Goal: Obtain resource: Obtain resource

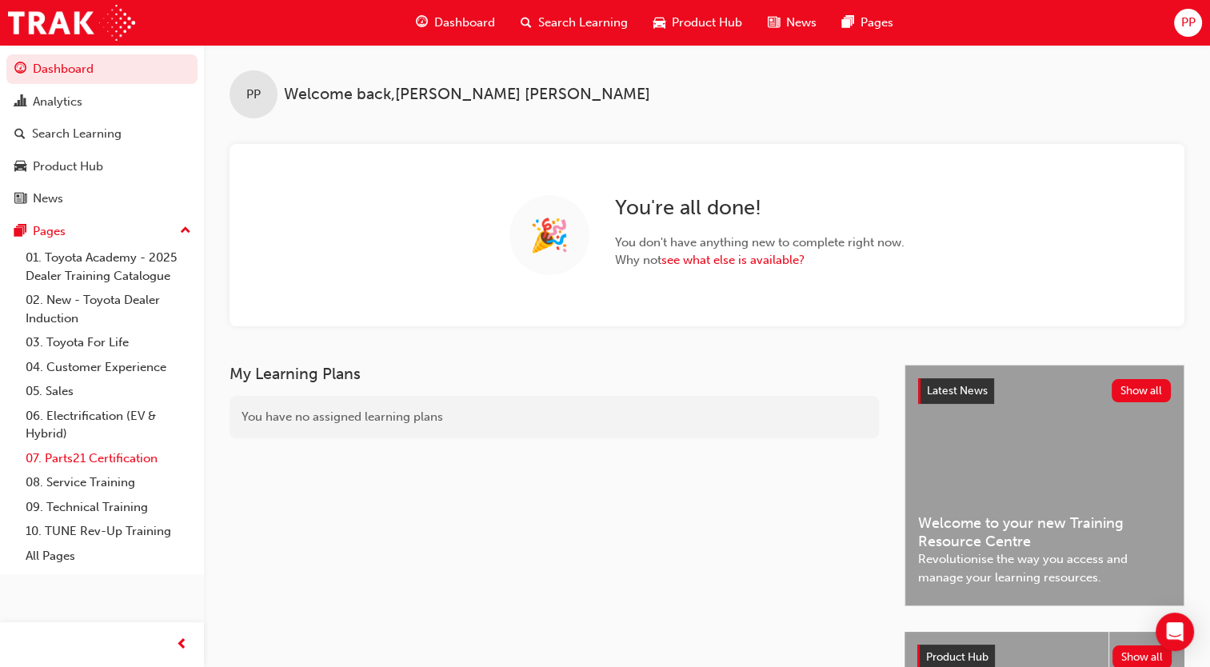
click at [98, 457] on link "07. Parts21 Certification" at bounding box center [108, 458] width 178 height 25
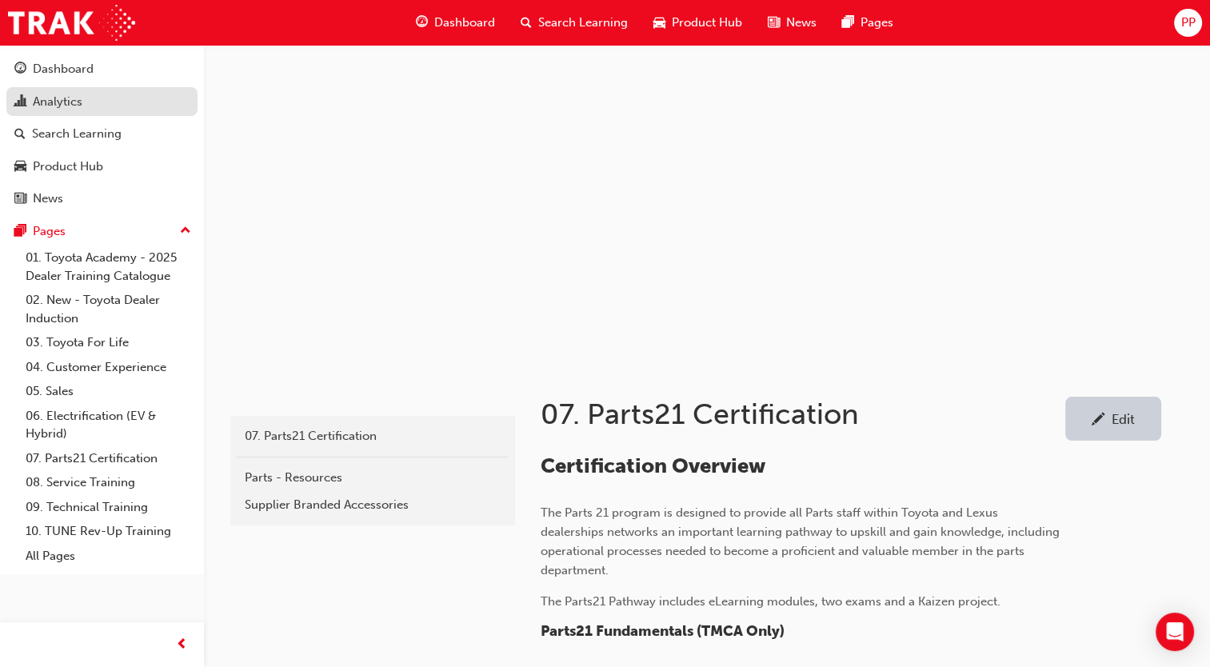
click at [67, 99] on div "Analytics" at bounding box center [58, 102] width 50 height 18
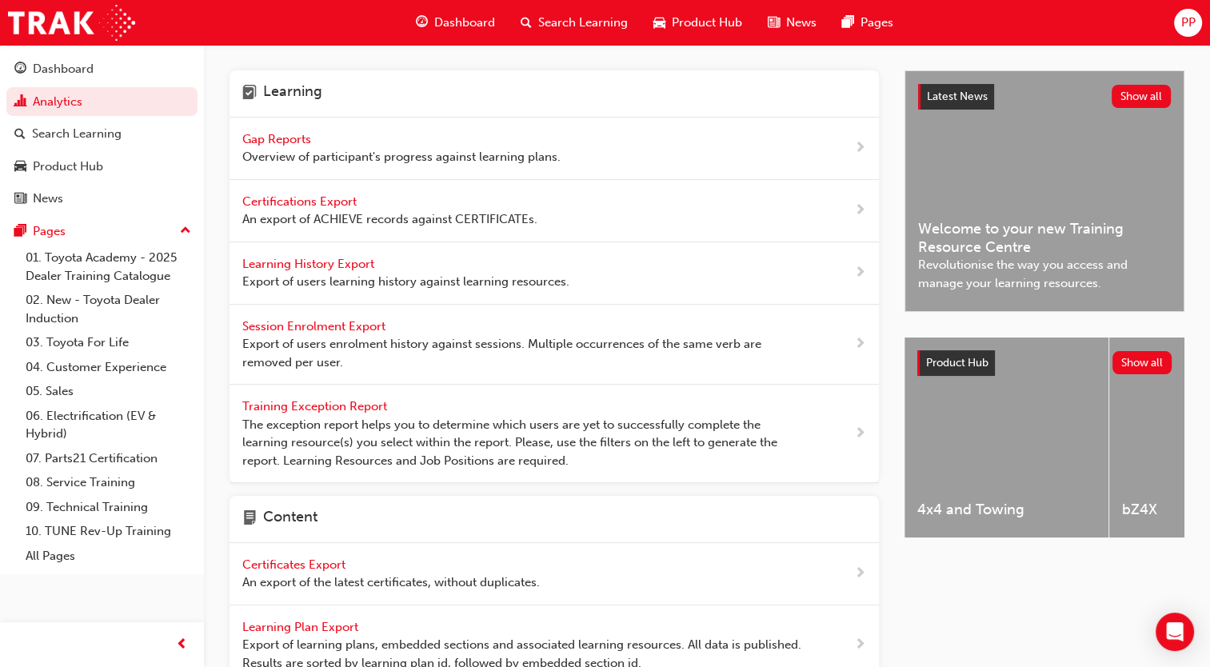
click at [303, 194] on span "Certifications Export" at bounding box center [301, 201] width 118 height 14
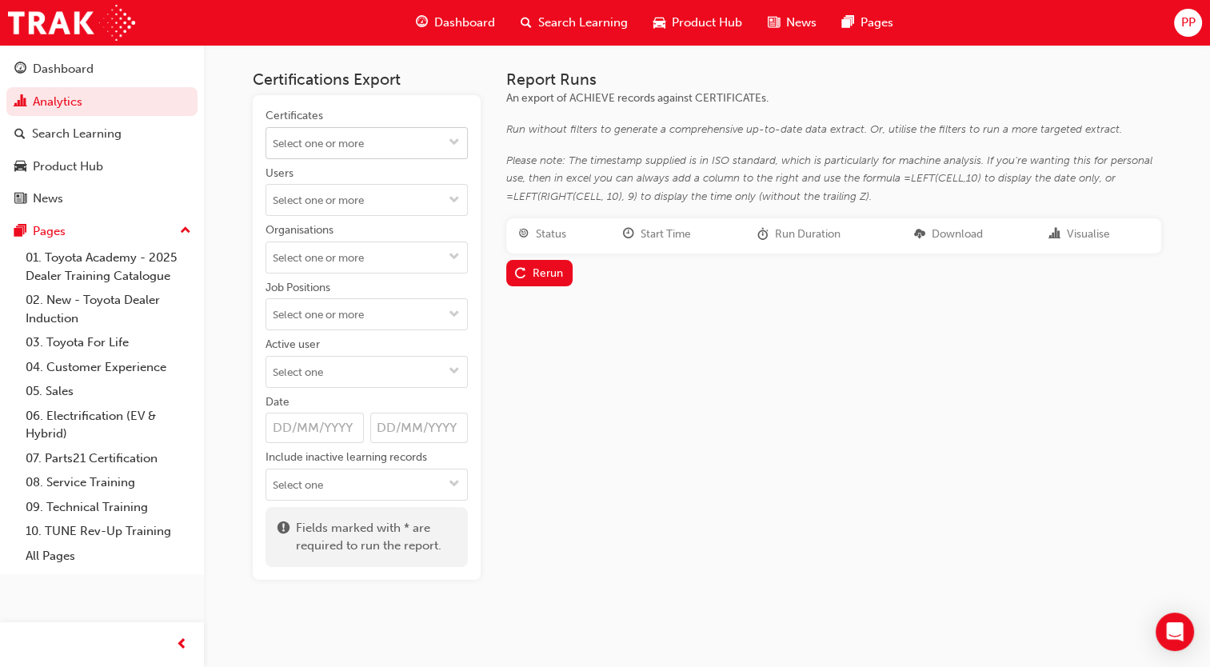
click at [449, 149] on span "down-icon" at bounding box center [454, 144] width 11 height 14
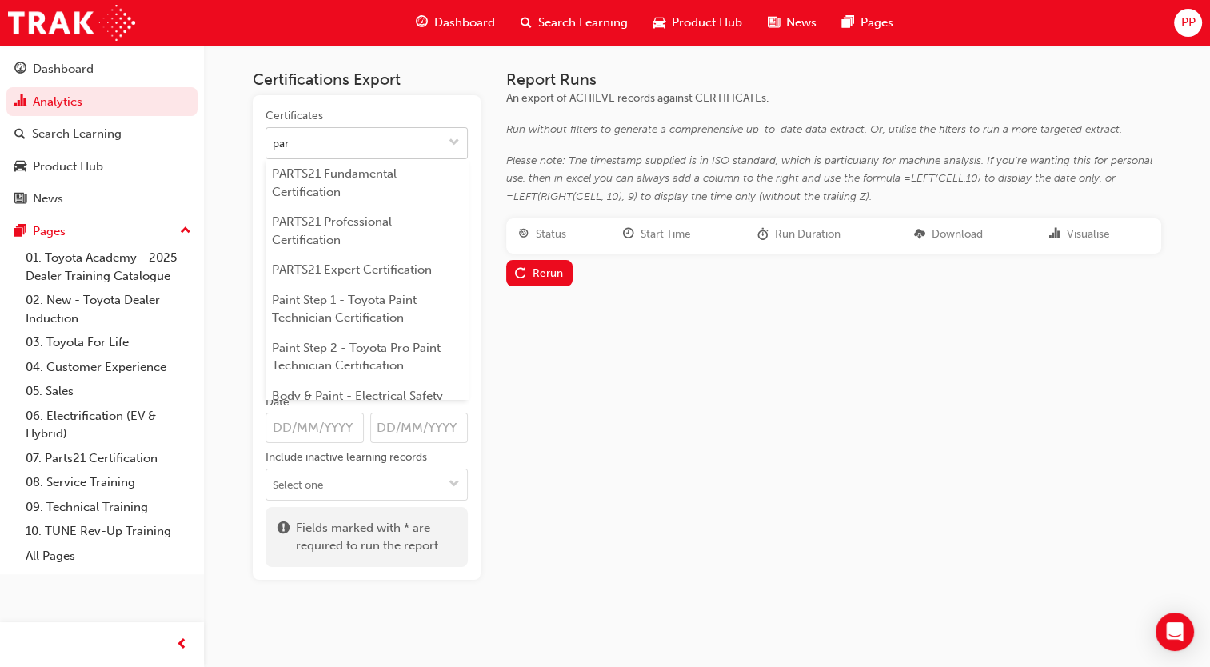
type input "part"
click at [388, 261] on li "PARTS21 Expert Certification" at bounding box center [366, 270] width 202 height 30
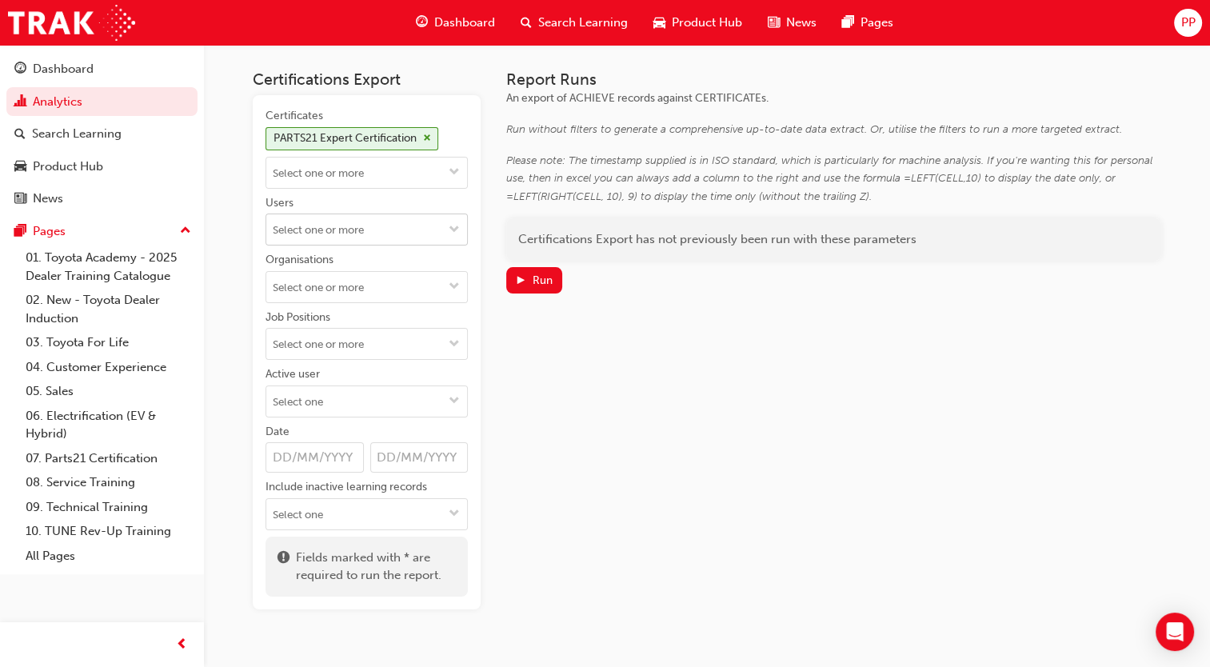
click at [388, 237] on input "Users" at bounding box center [366, 229] width 201 height 30
type input "[PERSON_NAME]"
click at [305, 266] on li "[PERSON_NAME]" at bounding box center [366, 260] width 202 height 30
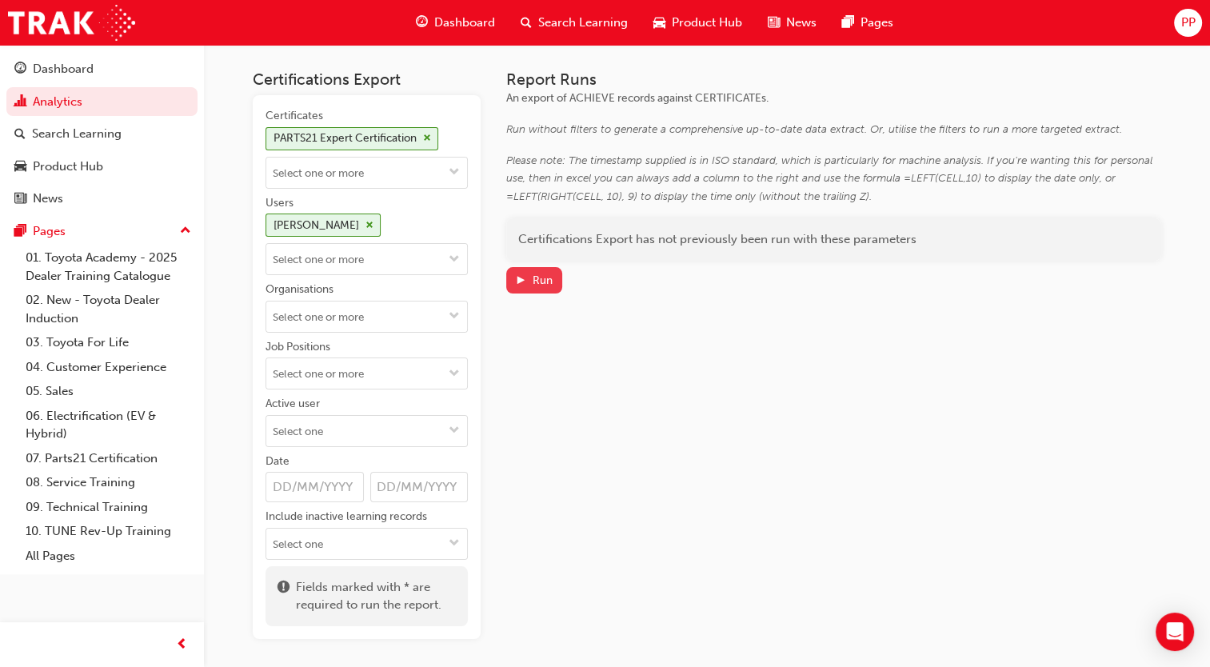
click at [524, 286] on span "play-icon" at bounding box center [520, 282] width 11 height 14
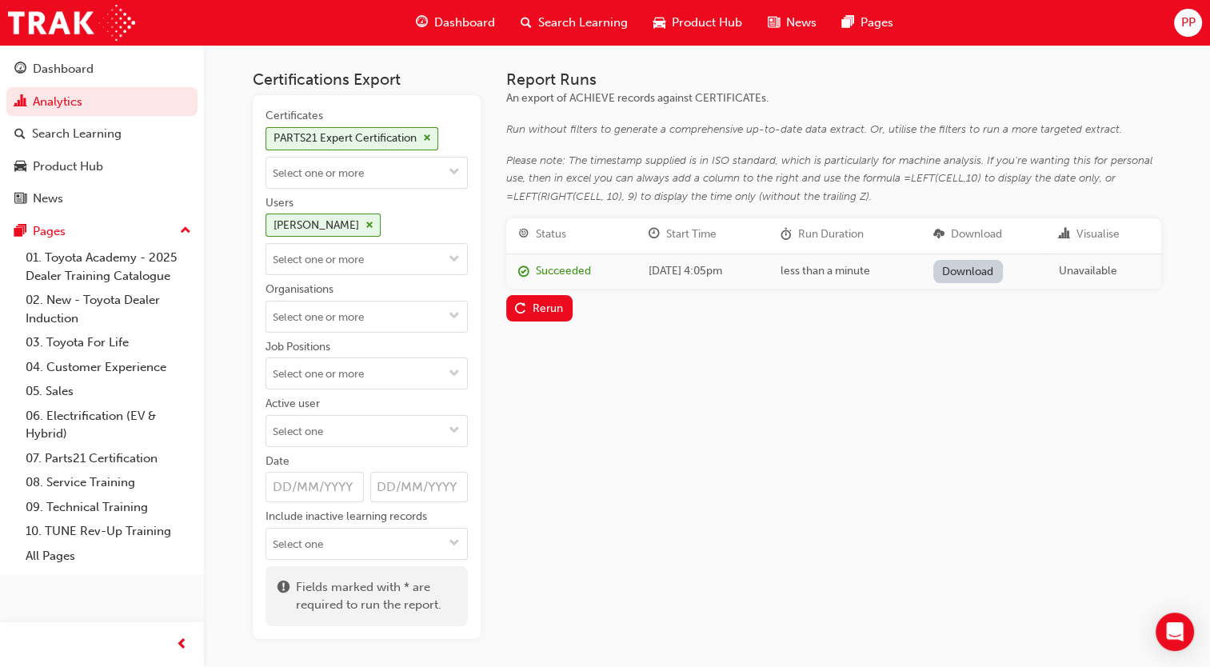
click at [975, 269] on link "Download" at bounding box center [968, 271] width 70 height 23
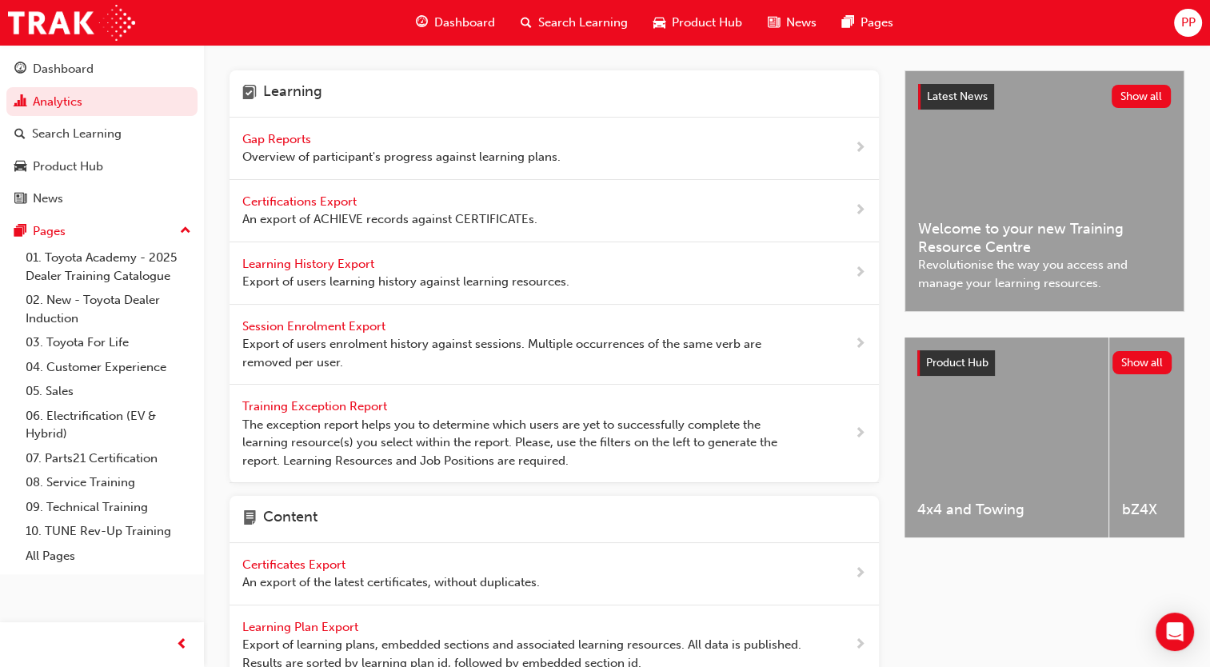
click at [288, 136] on span "Gap Reports" at bounding box center [278, 139] width 72 height 14
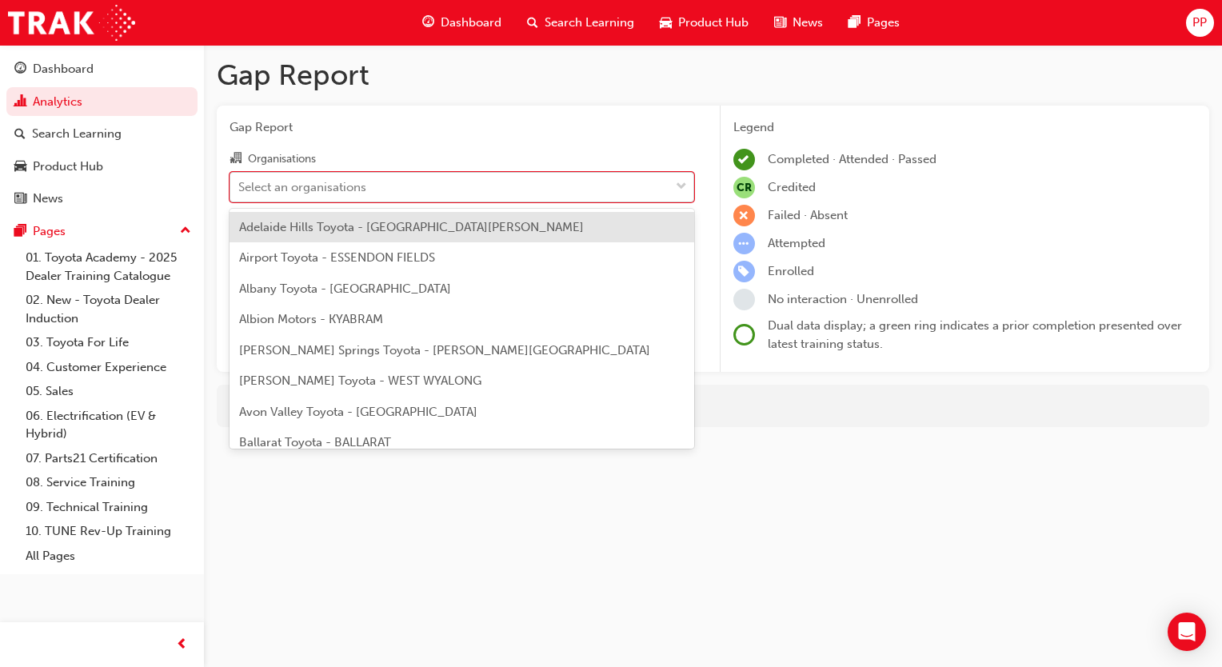
click at [311, 187] on div "Select an organisations" at bounding box center [302, 186] width 128 height 18
click at [240, 187] on input "Organisations option Adelaide Hills Toyota - [GEOGRAPHIC_DATA][PERSON_NAME] foc…" at bounding box center [239, 186] width 2 height 14
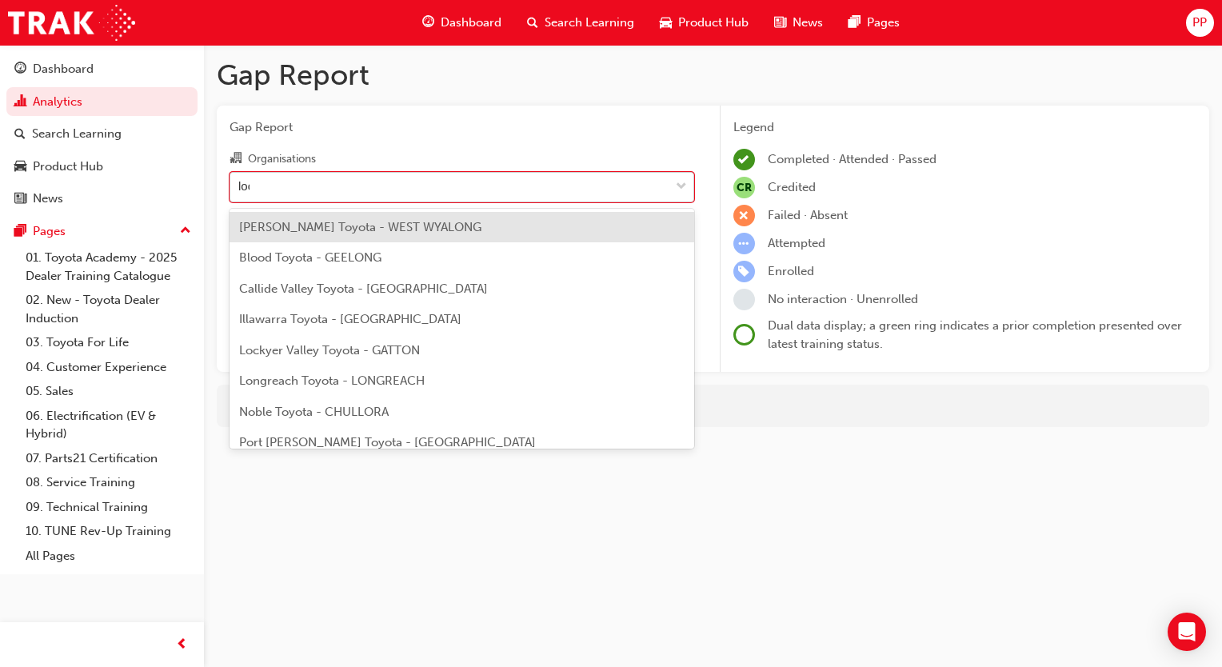
type input "lock"
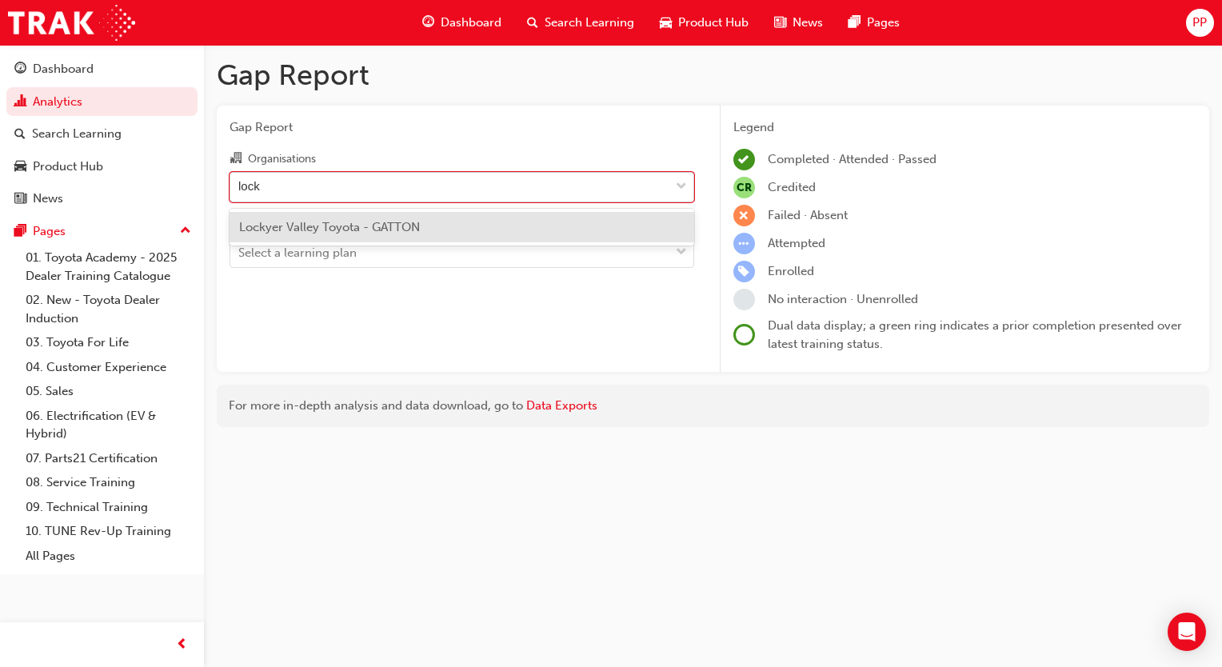
click at [317, 216] on div "Lockyer Valley Toyota - GATTON" at bounding box center [461, 227] width 465 height 31
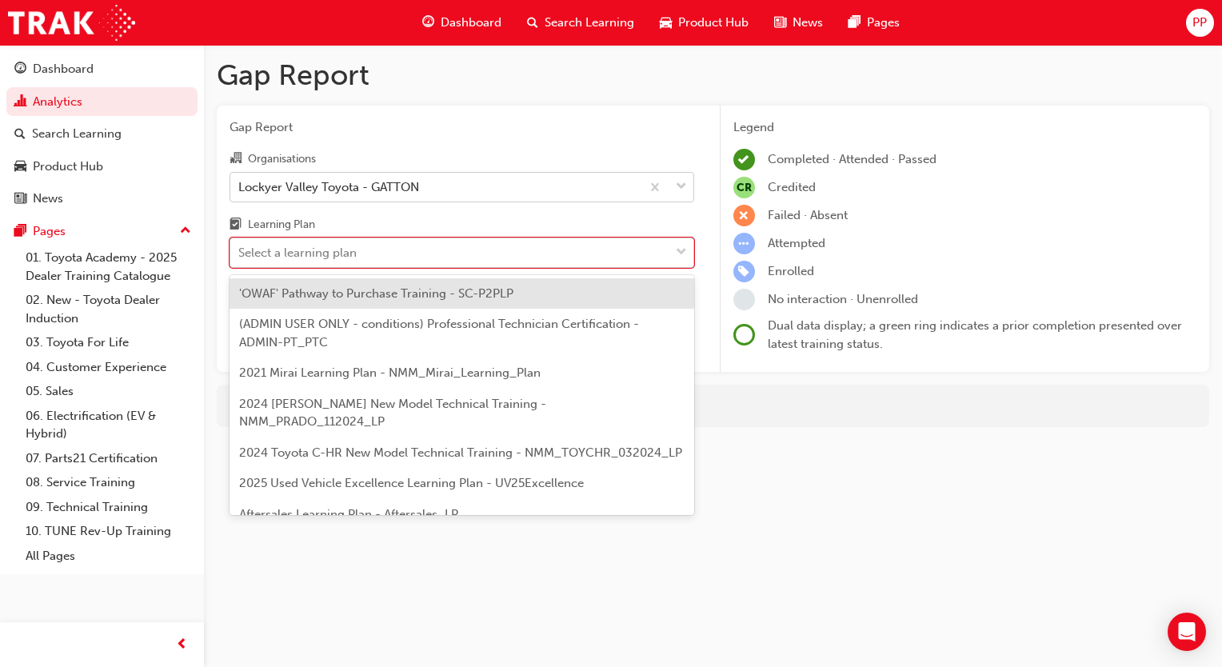
click at [317, 247] on div "Select a learning plan" at bounding box center [297, 253] width 118 height 18
click at [240, 247] on input "Learning Plan option 'OWAF' Pathway to Purchase Training - SC-P2PLP focused, 1 …" at bounding box center [239, 252] width 2 height 14
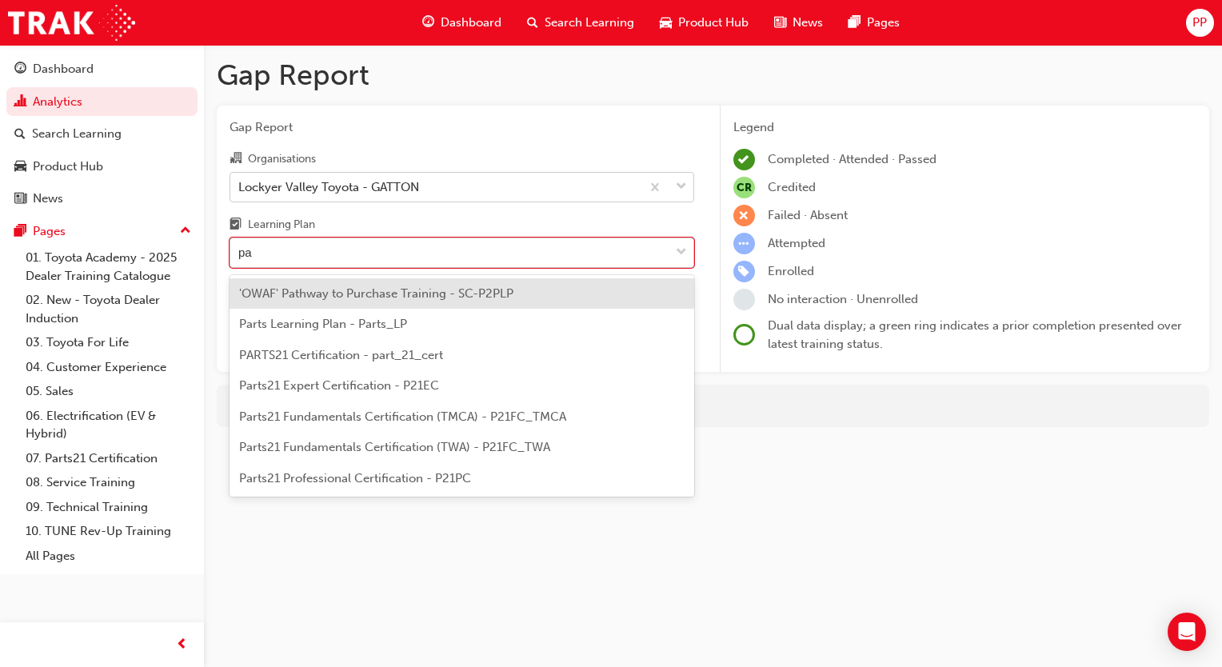
type input "par"
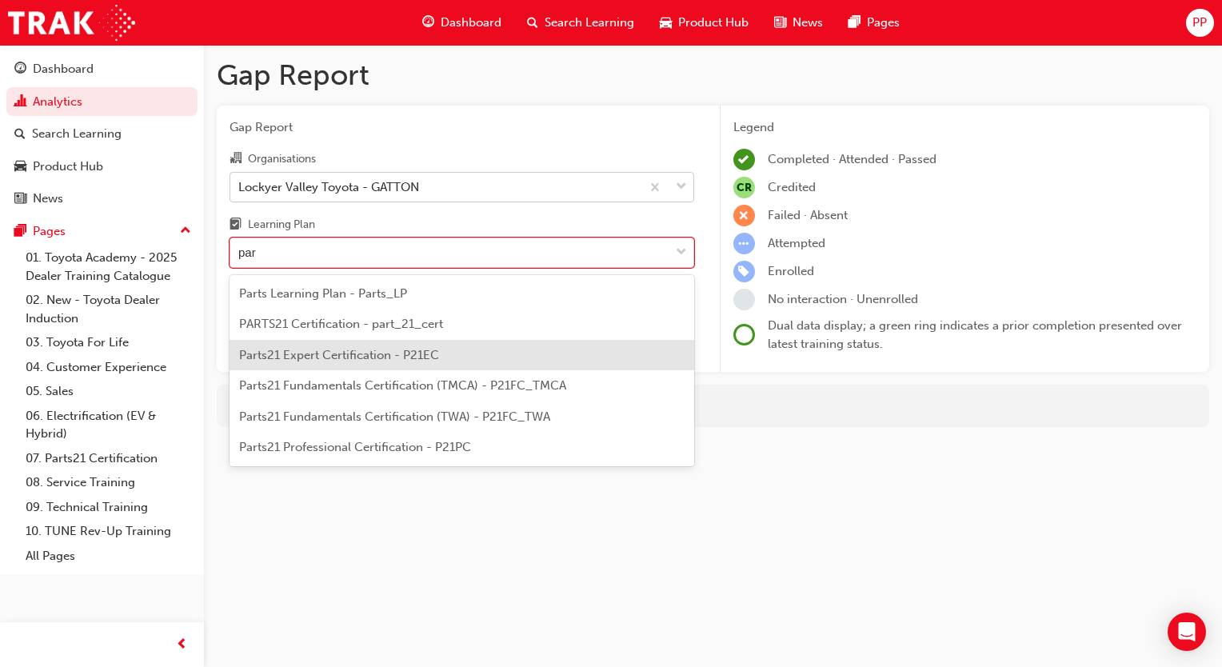
click at [313, 344] on div "Parts21 Expert Certification - P21EC" at bounding box center [461, 355] width 465 height 31
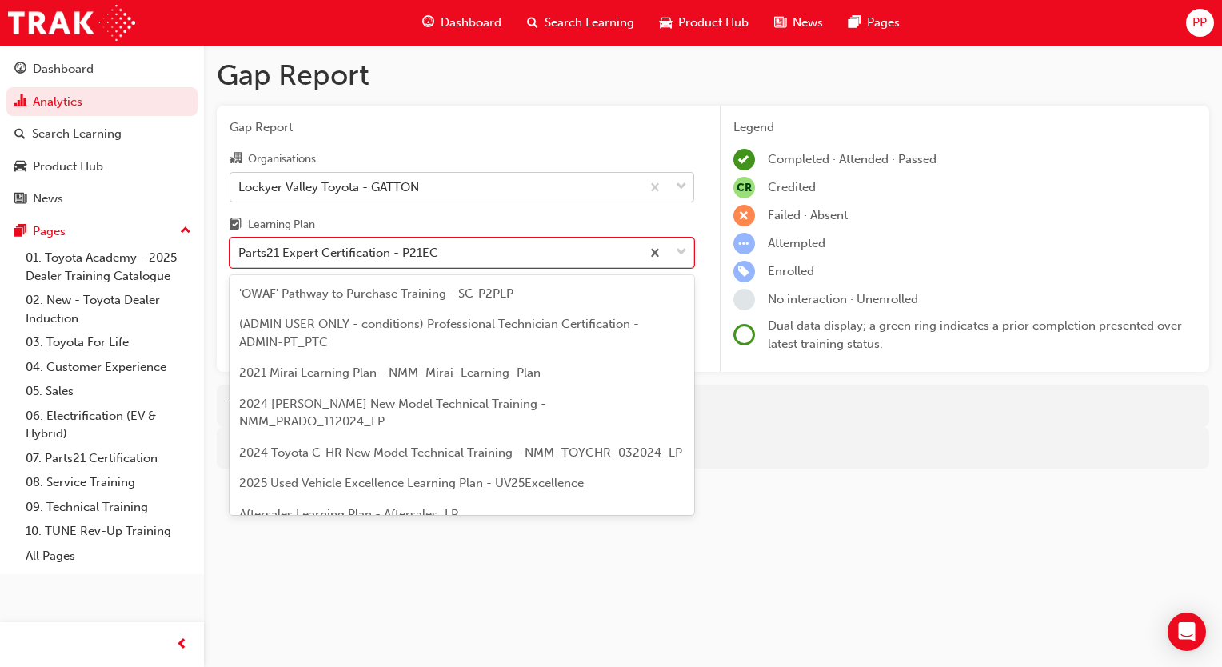
click at [679, 252] on span "down-icon" at bounding box center [681, 252] width 11 height 21
click at [240, 252] on input "Learning Plan option Parts21 Expert Certification - P21EC, selected. option Par…" at bounding box center [239, 252] width 2 height 14
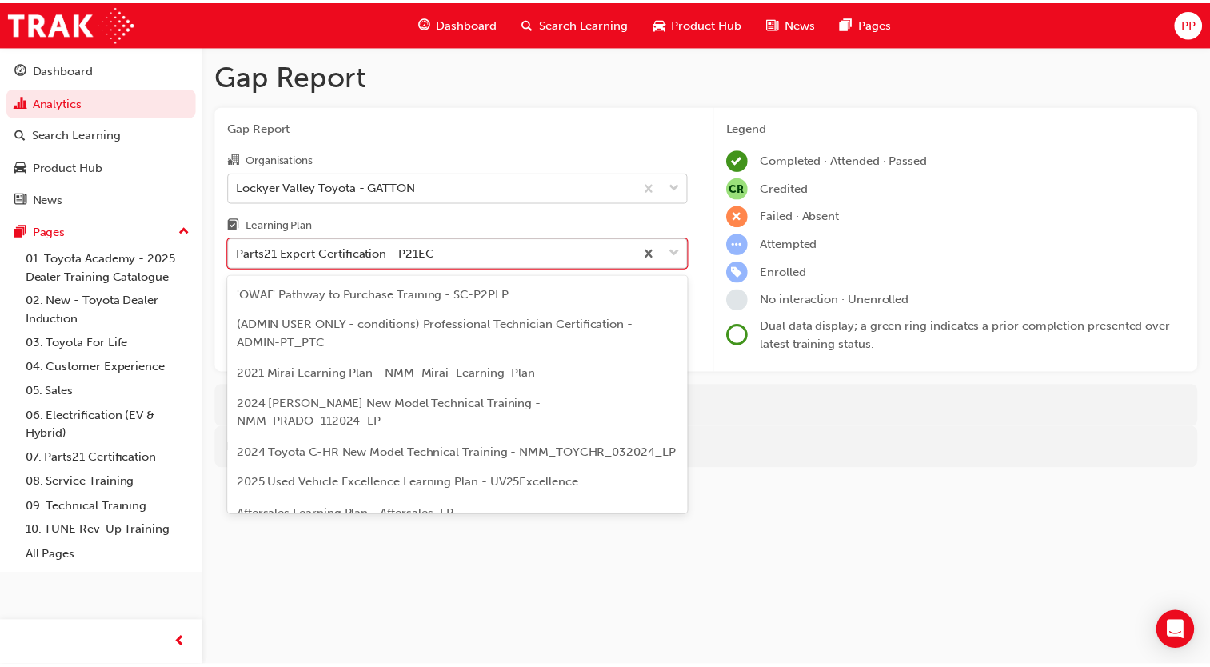
scroll to position [457, 0]
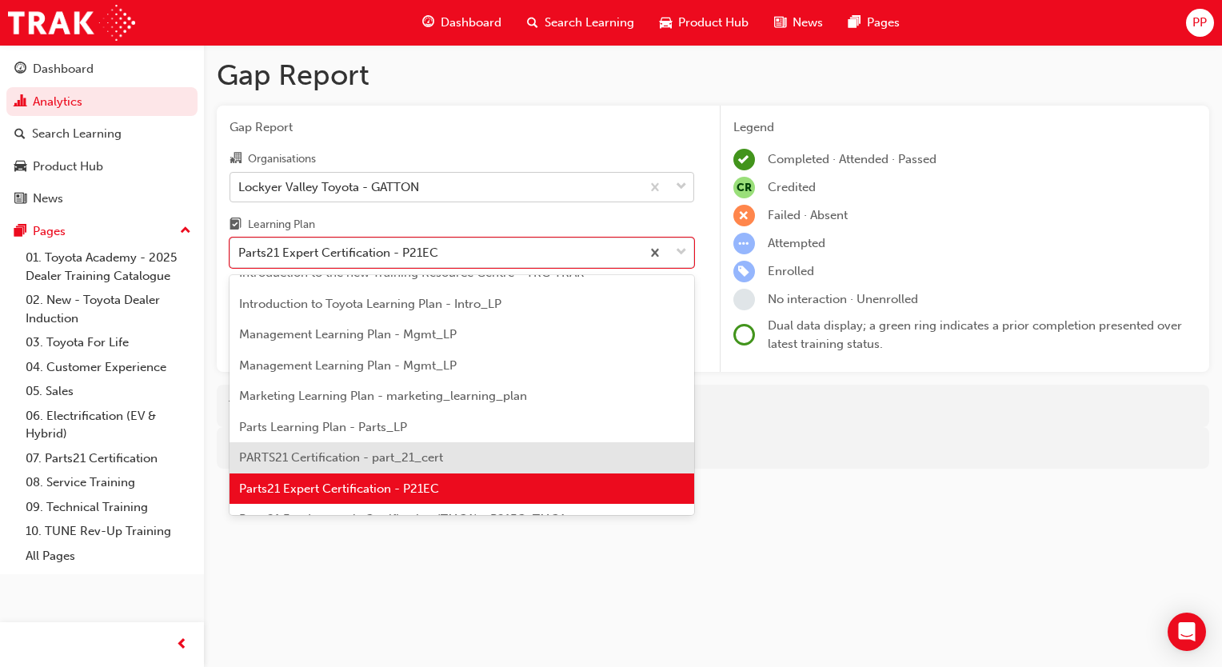
click at [280, 454] on span "PARTS21 Certification - part_21_cert" at bounding box center [341, 457] width 204 height 14
